Goal: Complete application form: Complete application form

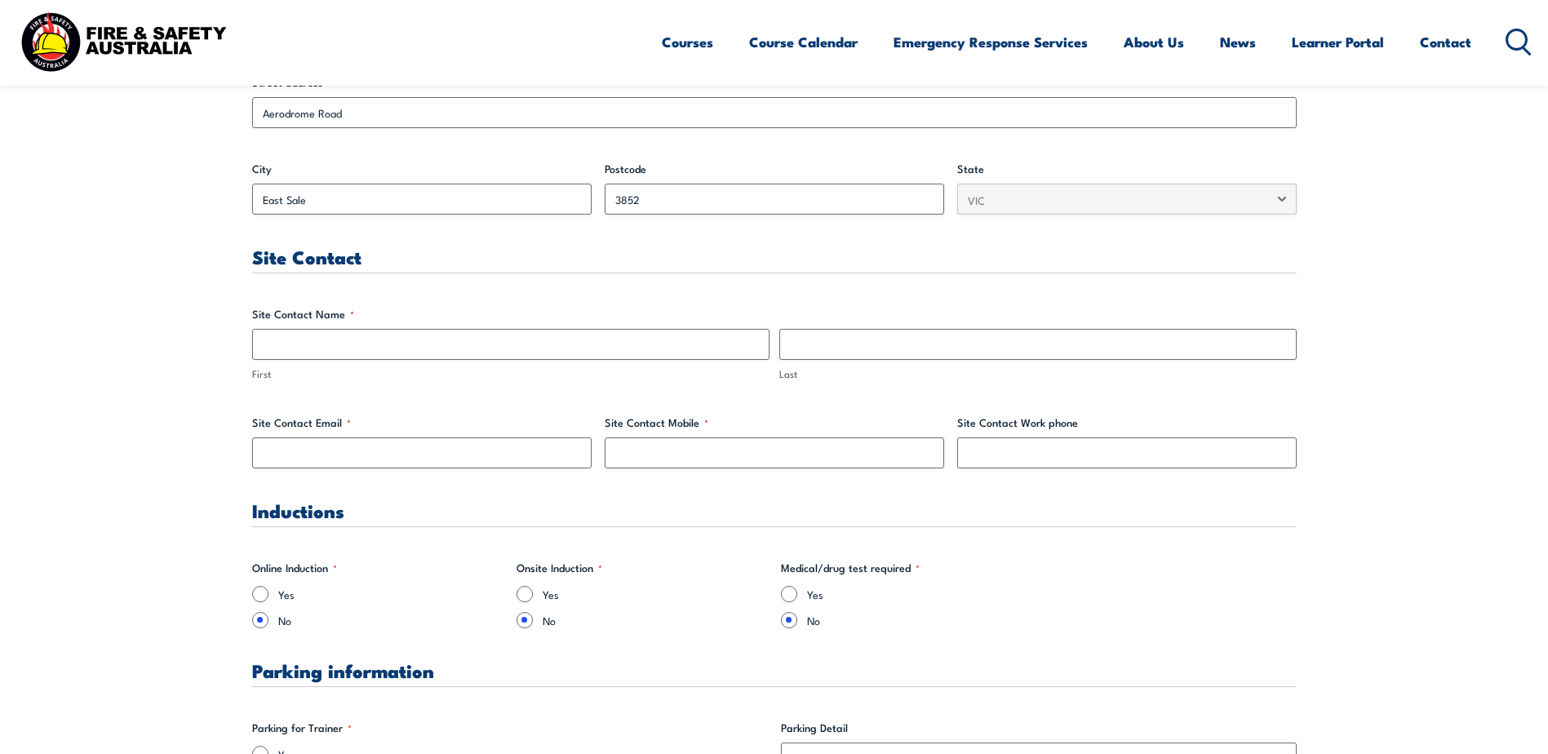
scroll to position [735, 0]
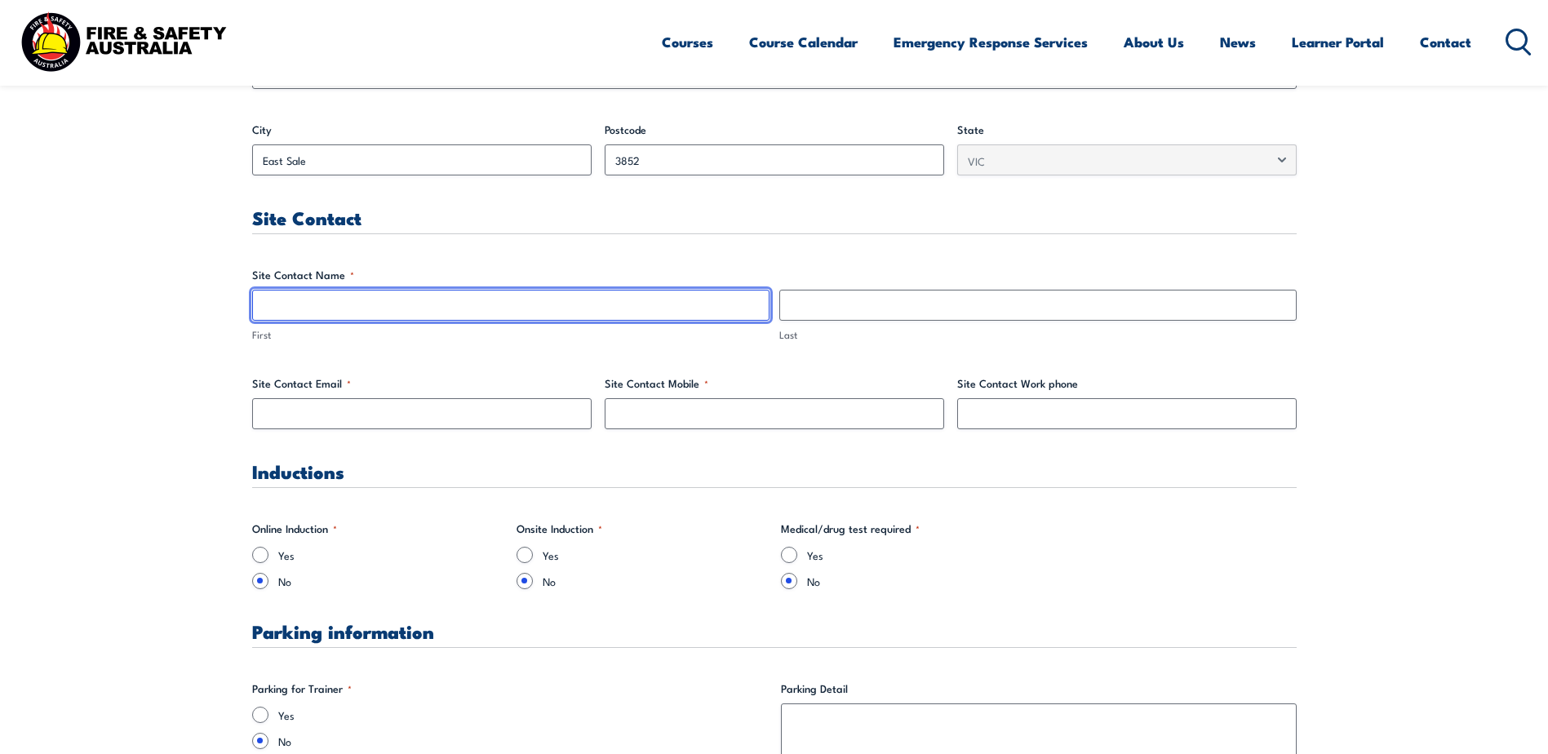
click at [280, 307] on input "First" at bounding box center [511, 305] width 518 height 31
click at [333, 300] on input "[PERSON_NAME]" at bounding box center [511, 305] width 518 height 31
type input "[PERSON_NAME]"
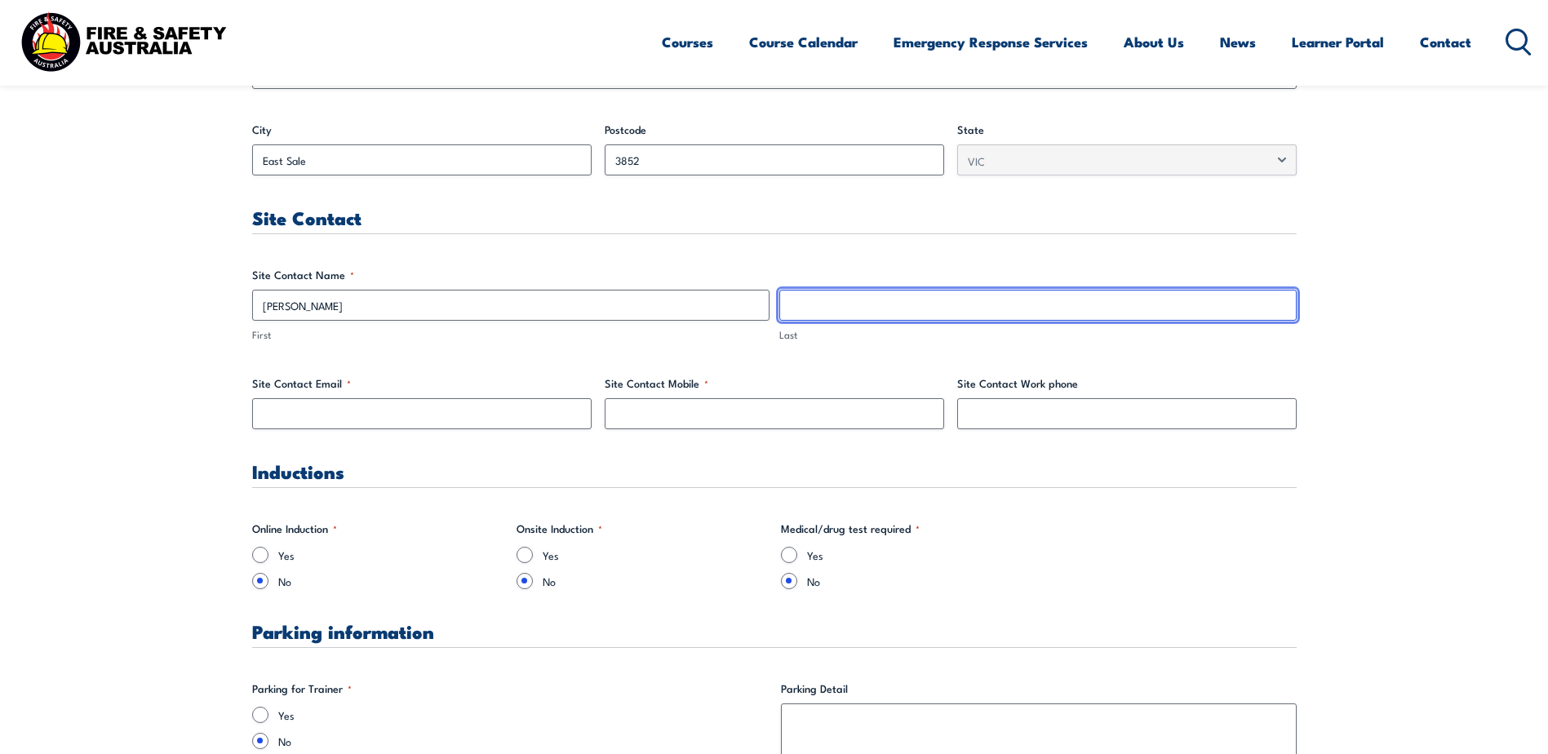
click at [785, 319] on input "Last" at bounding box center [1039, 305] width 518 height 31
type input "[PERSON_NAME]"
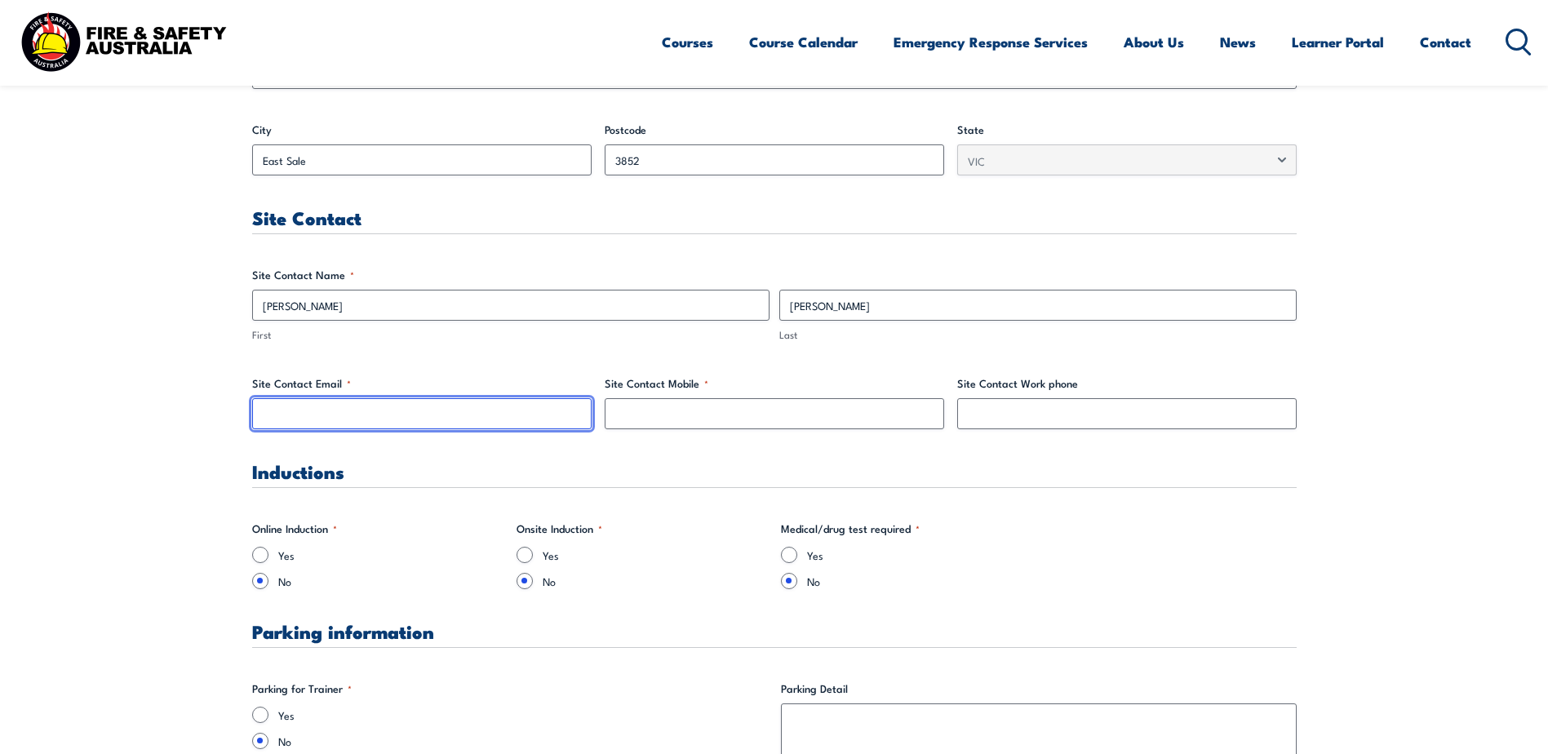
drag, startPoint x: 429, startPoint y: 417, endPoint x: 374, endPoint y: 410, distance: 56.0
click at [429, 417] on input "Site Contact Email *" at bounding box center [422, 413] width 340 height 31
click at [390, 405] on input "Site Contact Email *" at bounding box center [422, 413] width 340 height 31
paste input "[EMAIL_ADDRESS][DOMAIN_NAME]"
type input "[EMAIL_ADDRESS][DOMAIN_NAME]"
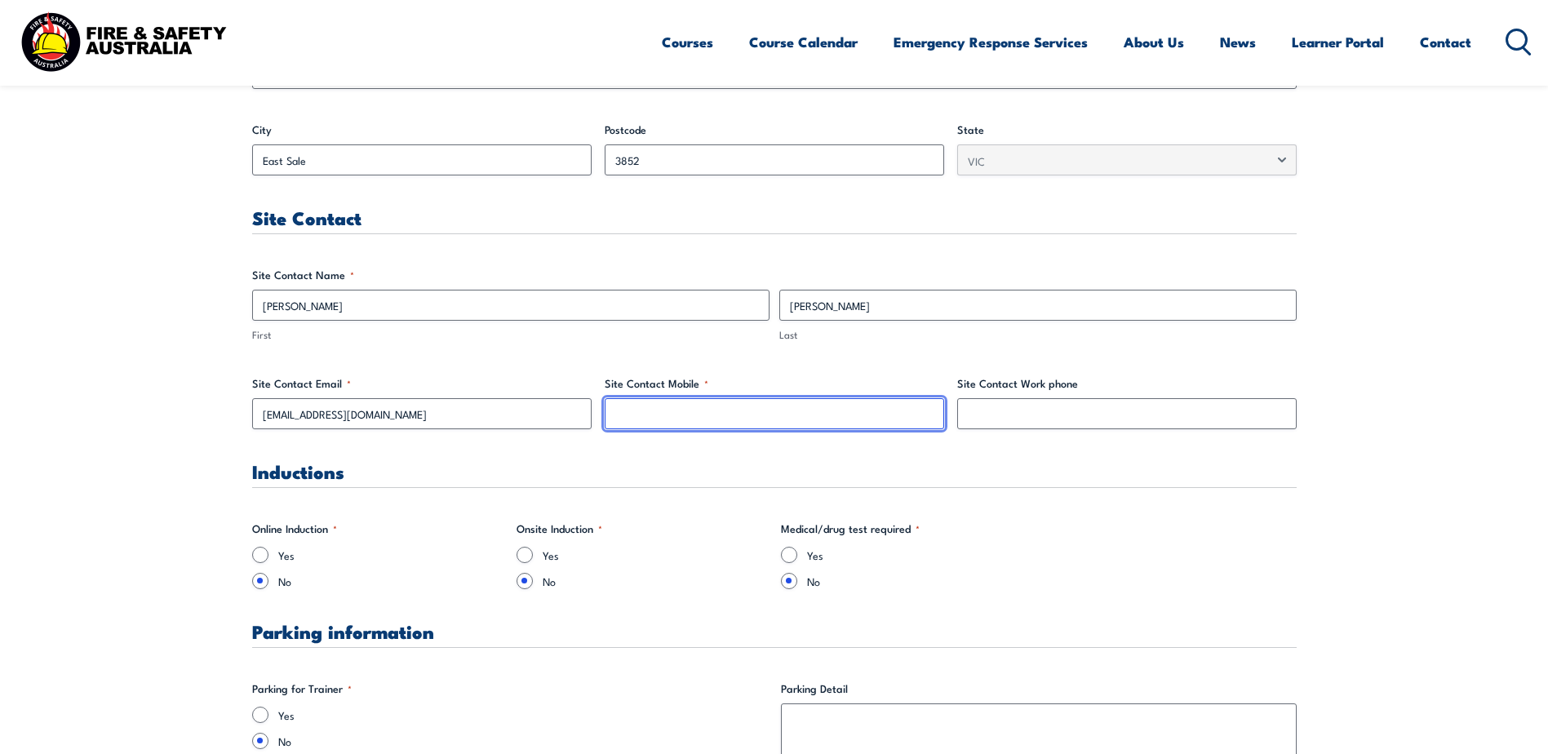
click at [638, 423] on input "Site Contact Mobile *" at bounding box center [775, 413] width 340 height 31
click at [668, 413] on input "Site Contact Mobile *" at bounding box center [775, 413] width 340 height 31
paste input "[PHONE_NUMBER]"
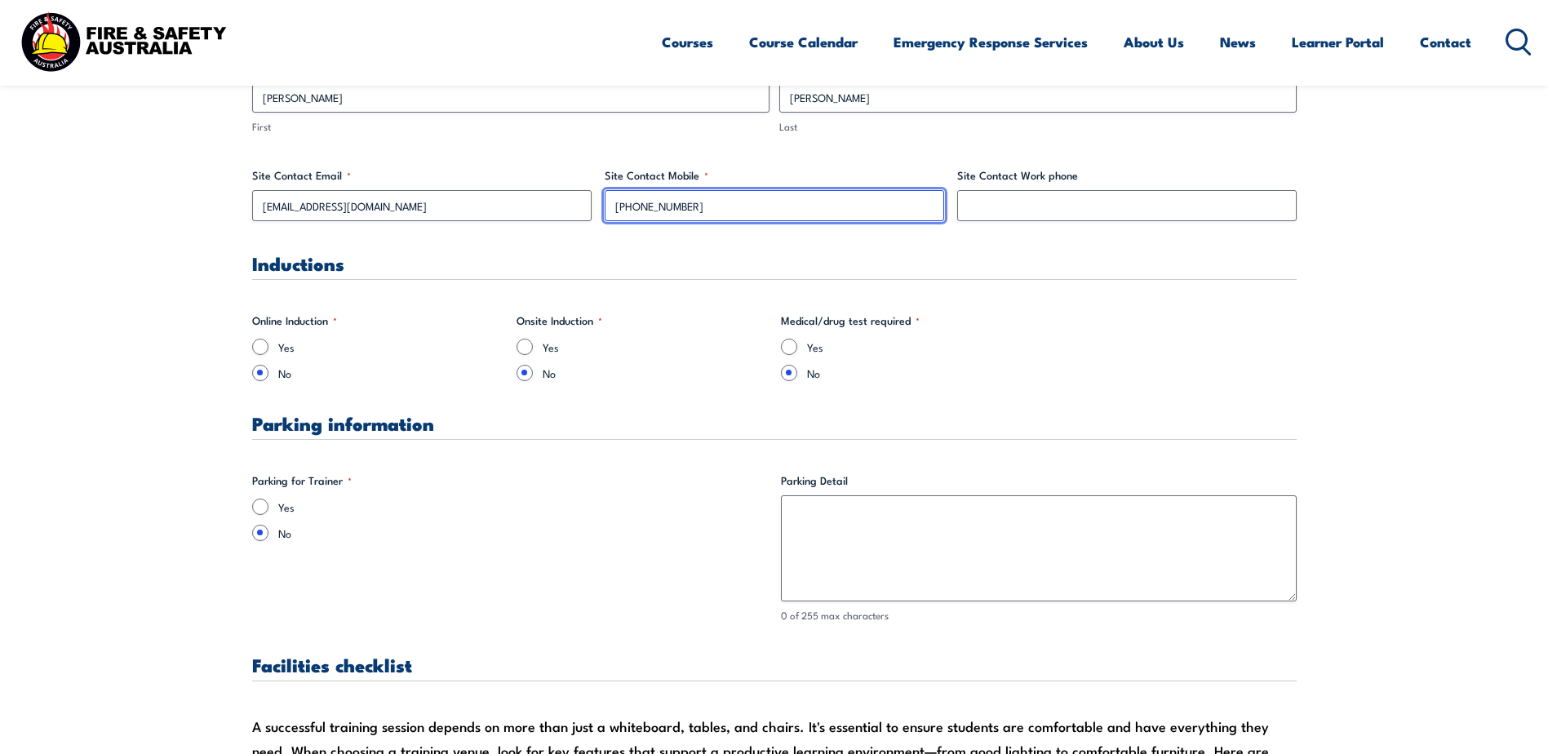
scroll to position [980, 0]
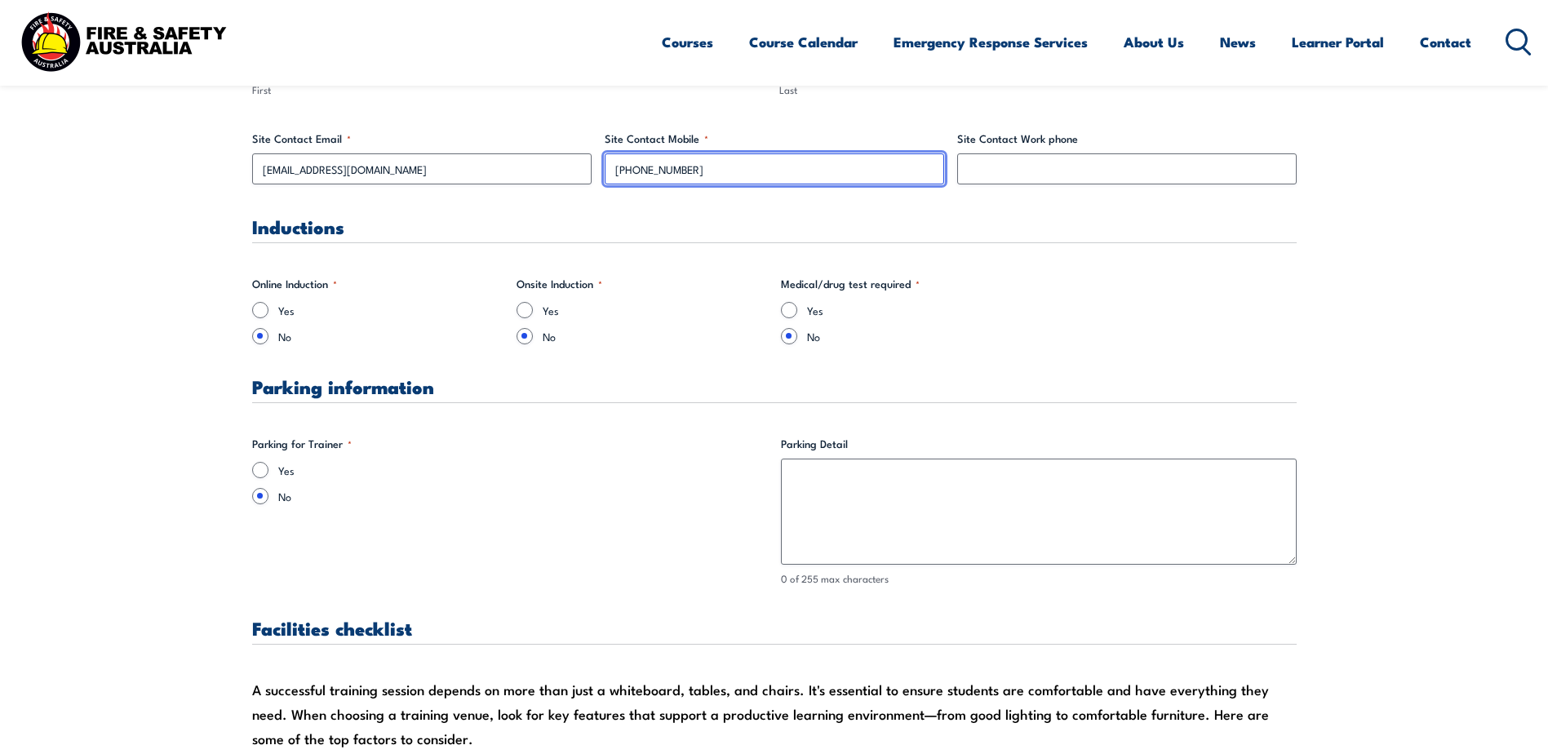
type input "[PHONE_NUMBER]"
click at [256, 469] on input "Yes" at bounding box center [260, 470] width 16 height 16
radio input "true"
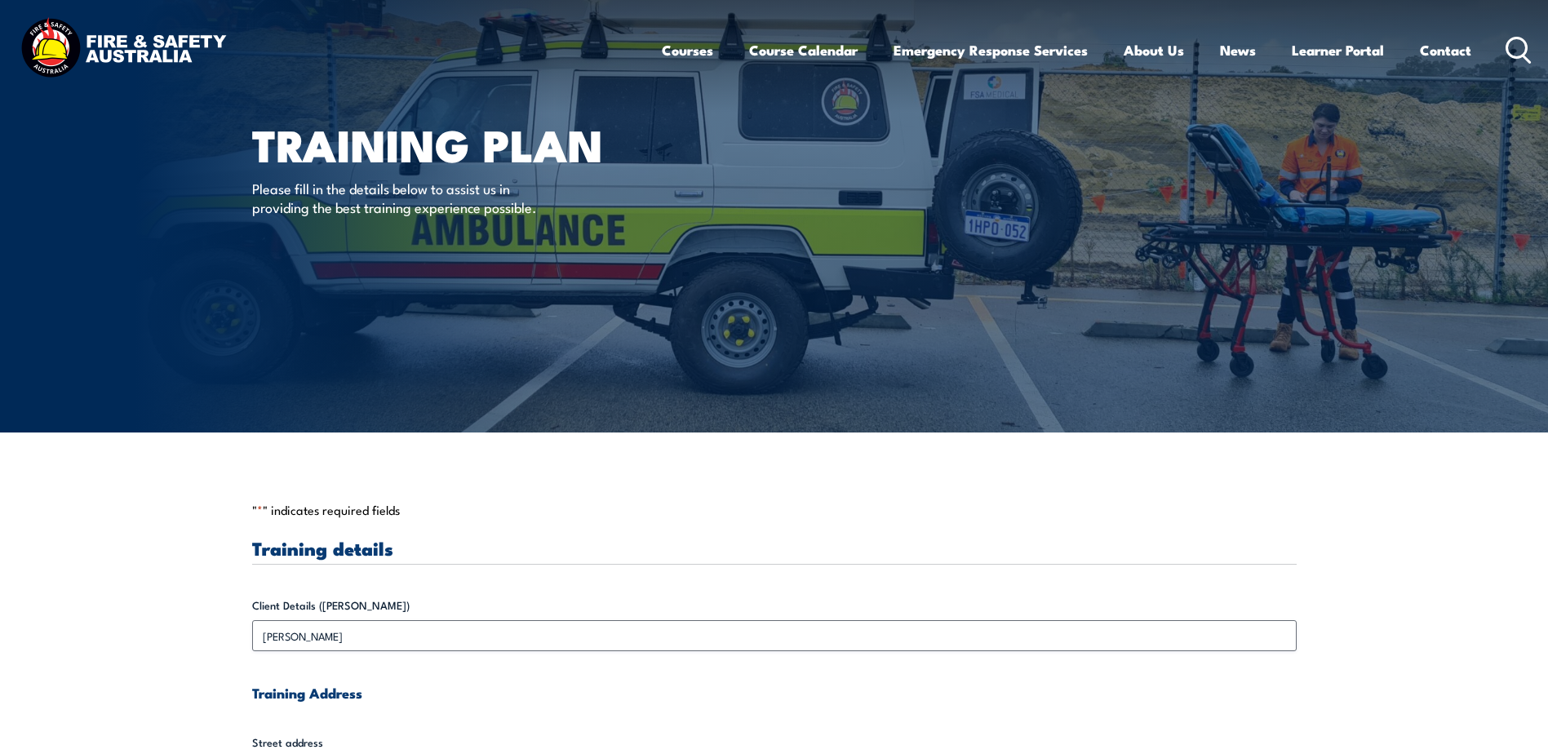
scroll to position [0, 0]
